Goal: Task Accomplishment & Management: Use online tool/utility

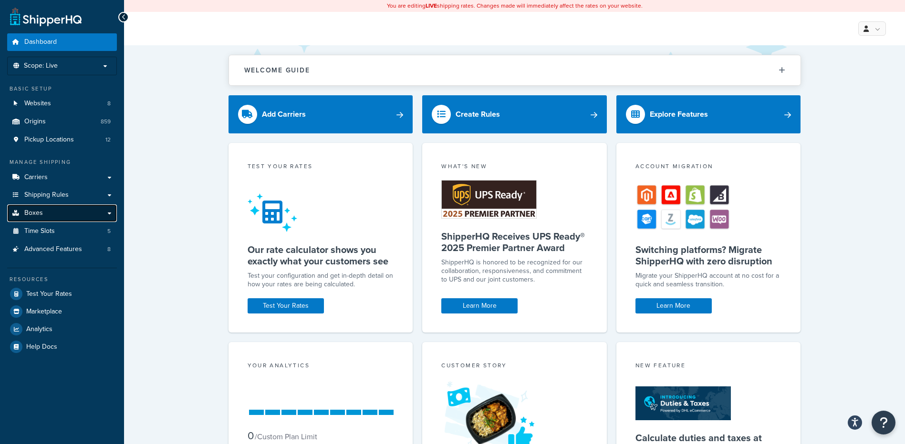
click at [39, 209] on span "Boxes" at bounding box center [33, 213] width 19 height 8
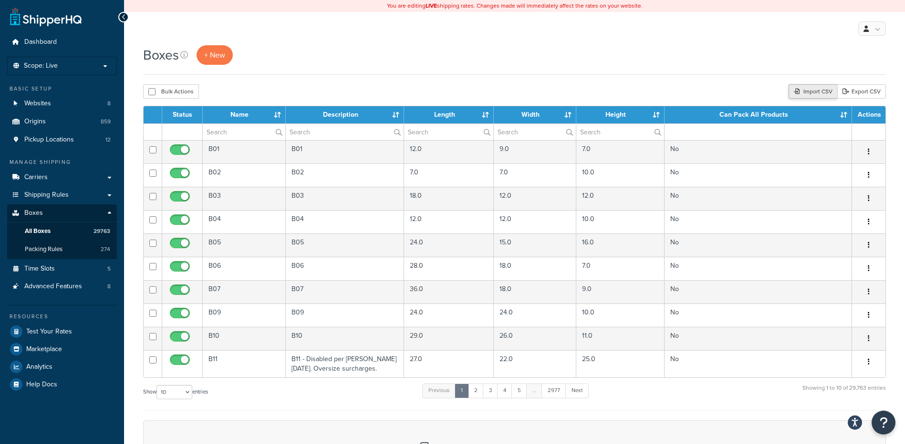
click at [800, 93] on div "Import CSV" at bounding box center [812, 91] width 49 height 14
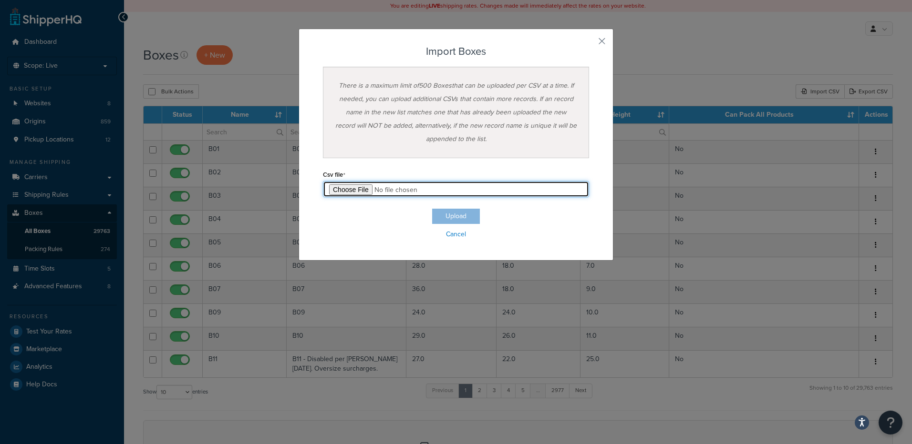
click at [335, 194] on input "file" at bounding box center [456, 189] width 266 height 16
type input "C:\fakepath\08_25_2025_box_dims.csv"
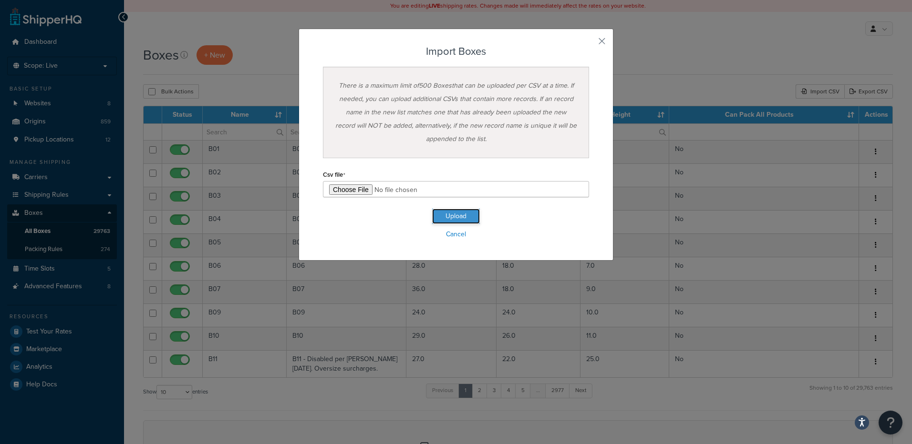
click at [443, 217] on button "Upload" at bounding box center [456, 216] width 48 height 15
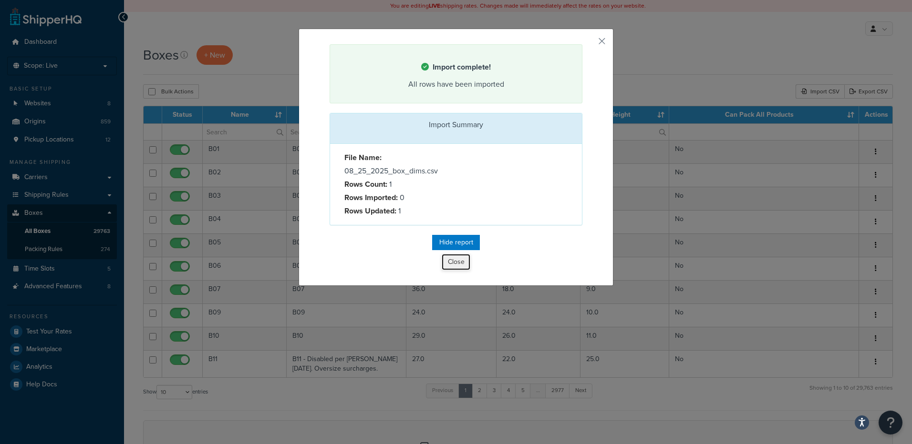
click at [448, 263] on button "Close" at bounding box center [456, 262] width 29 height 16
